Goal: Information Seeking & Learning: Learn about a topic

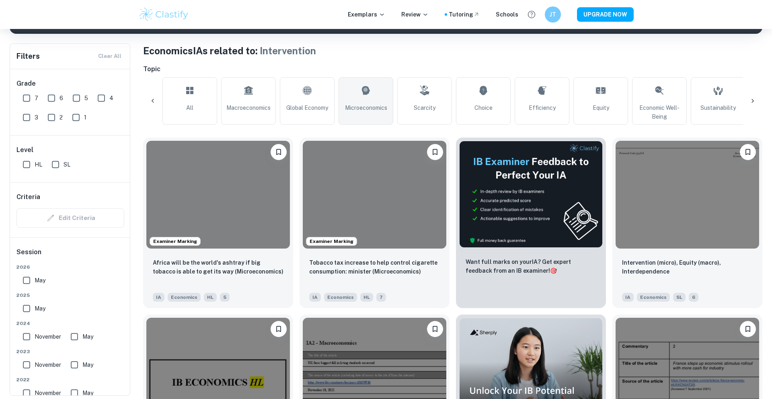
scroll to position [0, 120]
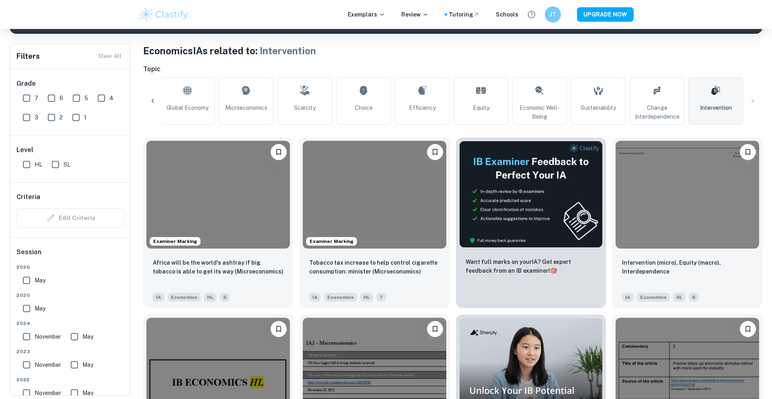
click at [719, 113] on link "Intervention" at bounding box center [715, 100] width 55 height 47
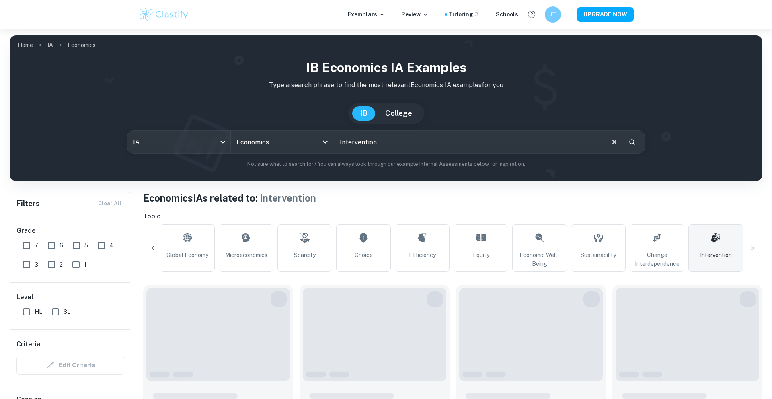
scroll to position [160, 0]
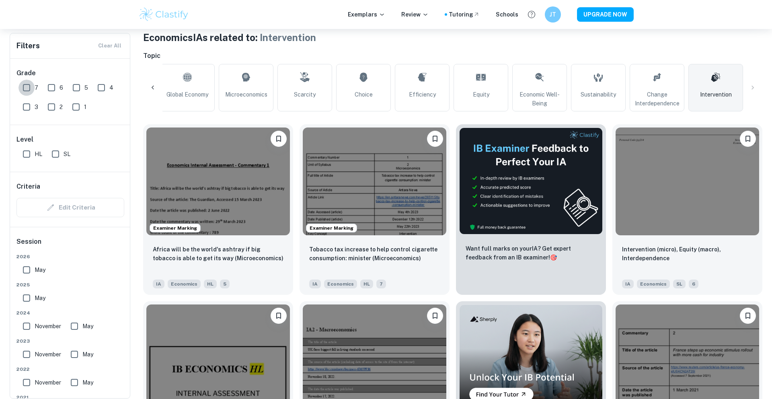
click at [23, 84] on input "7" at bounding box center [26, 88] width 16 height 16
checkbox input "true"
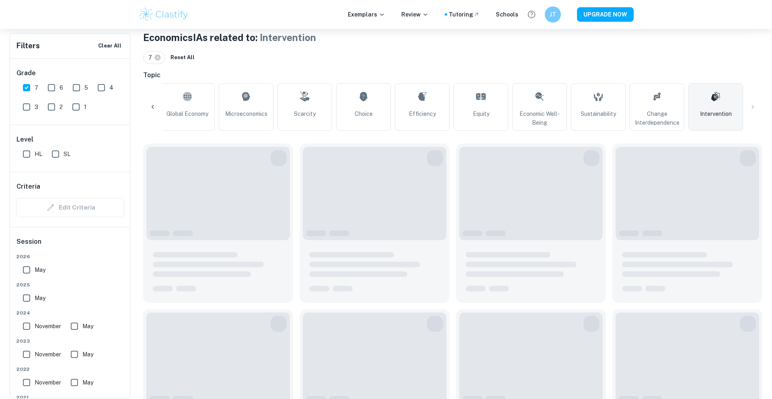
click at [28, 152] on input "HL" at bounding box center [26, 154] width 16 height 16
checkbox input "true"
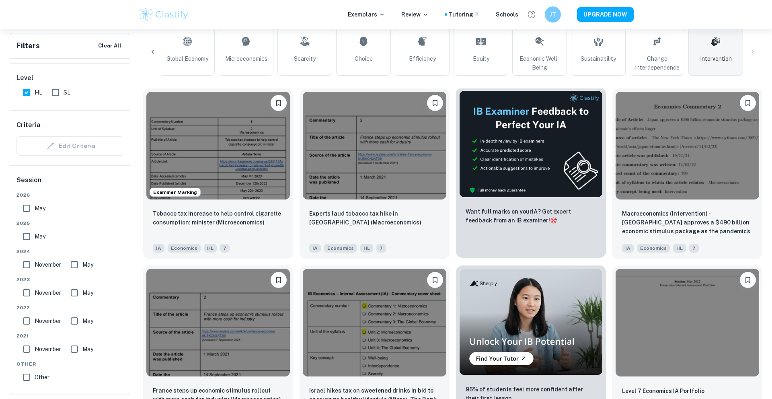
scroll to position [216, 0]
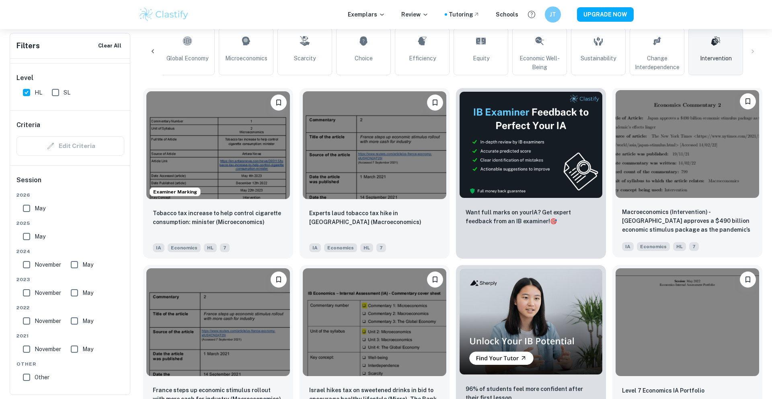
click at [713, 182] on img at bounding box center [688, 144] width 144 height 108
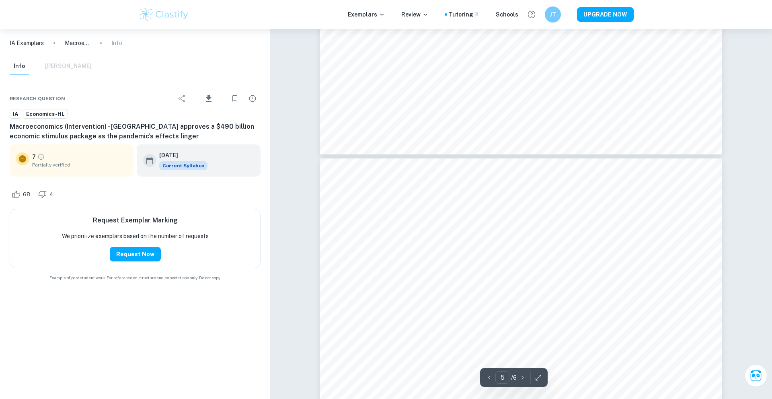
scroll to position [2386, 0]
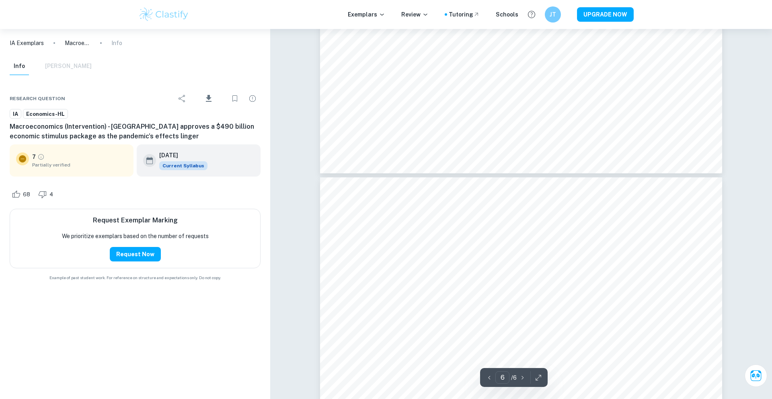
type input "5"
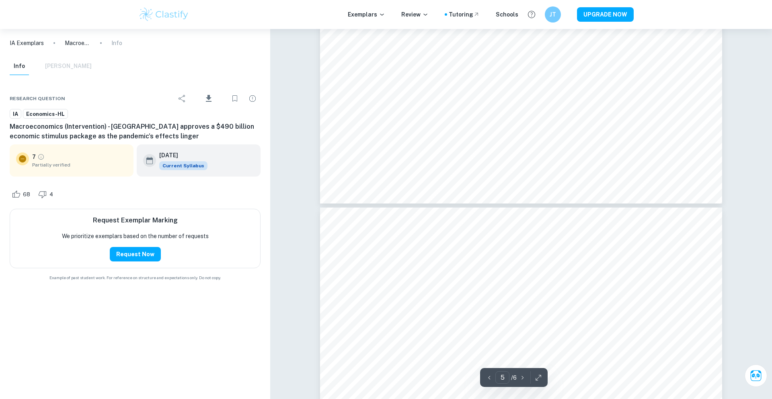
scroll to position [2820, 0]
